Goal: Information Seeking & Learning: Learn about a topic

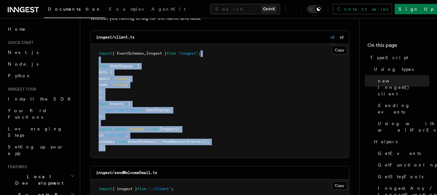
click at [204, 103] on pre "import { EventSchemas , Inngest } from "inngest" ; type UserSignup = { data : {…" at bounding box center [220, 101] width 258 height 114
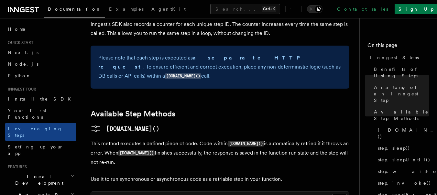
scroll to position [524, 0]
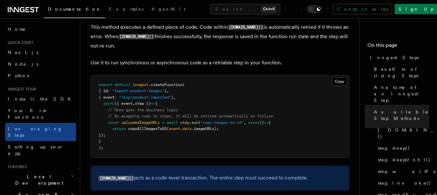
scroll to position [524, 0]
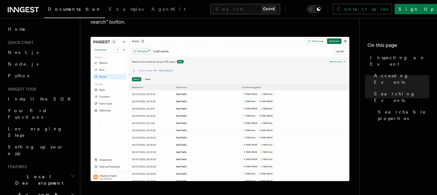
scroll to position [322, 0]
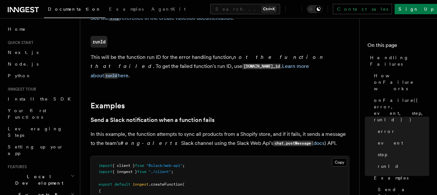
scroll to position [698, 0]
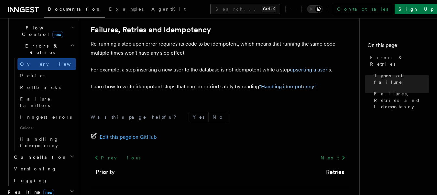
scroll to position [175, 0]
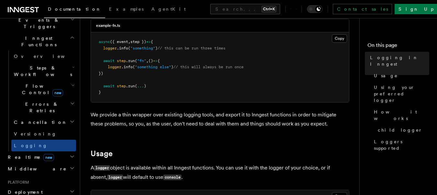
scroll to position [116, 0]
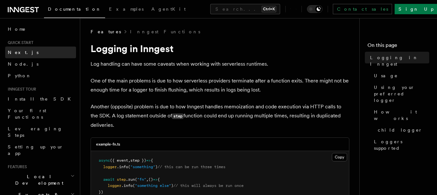
click at [32, 55] on link "Next.js" at bounding box center [40, 53] width 71 height 12
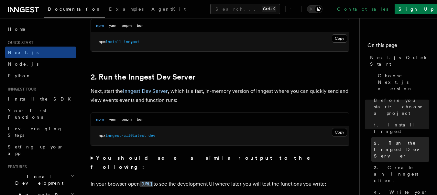
click at [379, 140] on span "2. Run the Inngest Dev Server" at bounding box center [401, 149] width 55 height 19
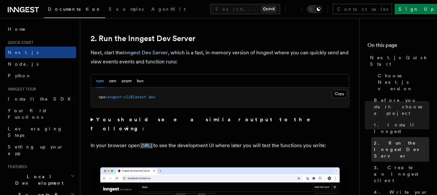
scroll to position [449, 0]
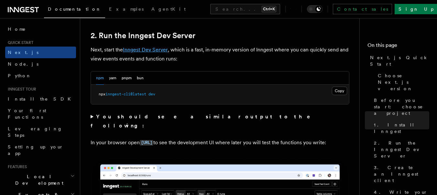
click at [138, 49] on link "Inngest Dev Server" at bounding box center [145, 50] width 45 height 6
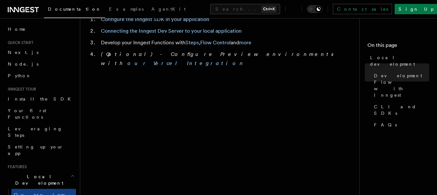
scroll to position [291, 0]
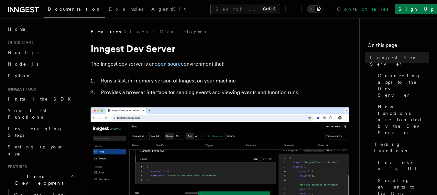
scroll to position [201, 0]
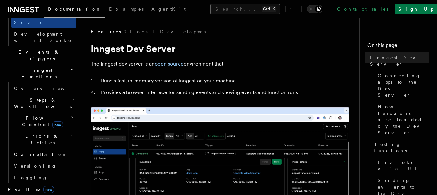
click at [280, 13] on button "Search... Ctrl+K" at bounding box center [245, 9] width 70 height 10
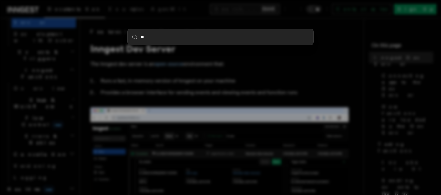
type input "***"
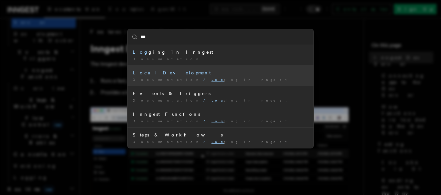
click at [168, 72] on div "Local Development" at bounding box center [221, 72] width 176 height 6
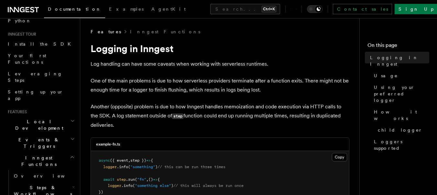
scroll to position [26, 0]
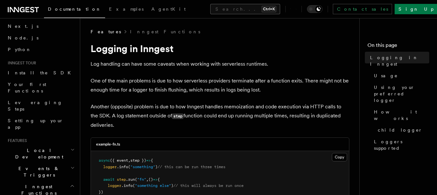
click at [210, 12] on button "Search... Ctrl+K" at bounding box center [245, 9] width 70 height 10
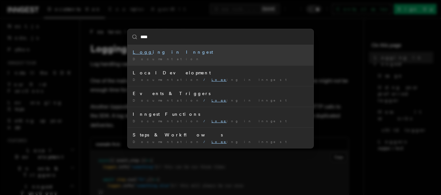
type input "***"
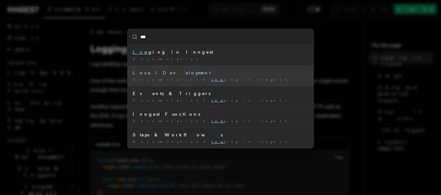
click at [189, 83] on li "Local Development Documentation / Log ging in Inngest /" at bounding box center [221, 75] width 186 height 21
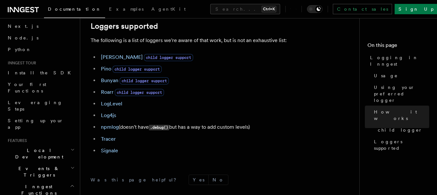
scroll to position [931, 0]
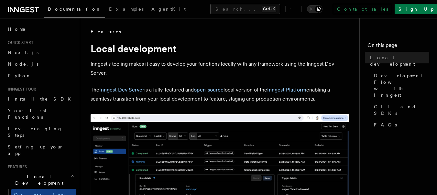
scroll to position [201, 0]
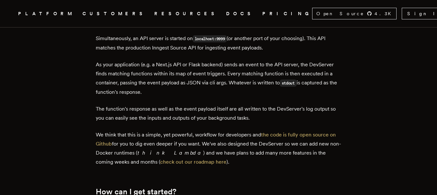
scroll to position [1729, 0]
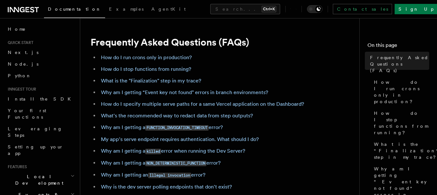
scroll to position [155, 0]
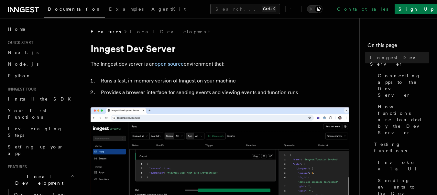
scroll to position [201, 0]
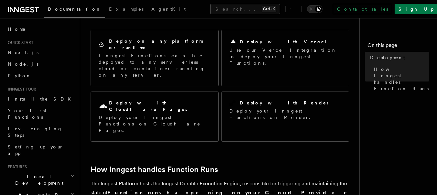
scroll to position [155, 0]
